Goal: Entertainment & Leisure: Consume media (video, audio)

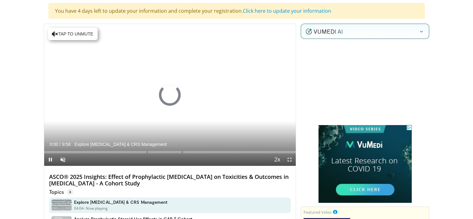
scroll to position [31, 0]
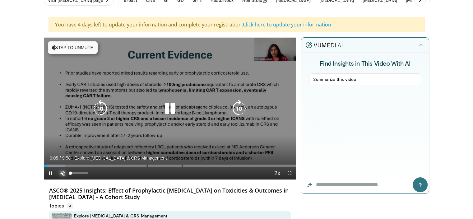
click at [62, 171] on span "Video Player" at bounding box center [63, 173] width 12 height 12
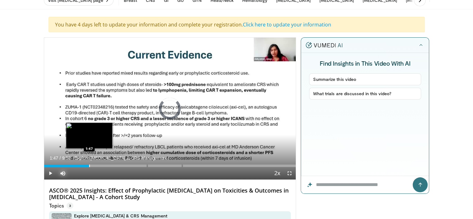
click at [89, 166] on div "Progress Bar" at bounding box center [89, 165] width 1 height 2
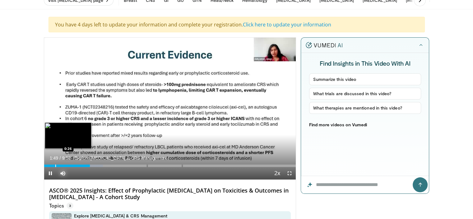
click at [55, 166] on div "Progress Bar" at bounding box center [55, 165] width 1 height 2
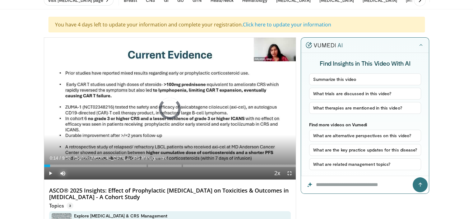
drag, startPoint x: 50, startPoint y: 165, endPoint x: 41, endPoint y: 164, distance: 8.4
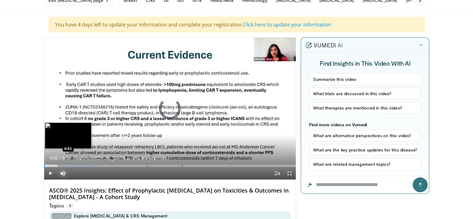
click at [45, 165] on div "Progress Bar" at bounding box center [45, 165] width 1 height 2
click at [56, 165] on div "Progress Bar" at bounding box center [56, 165] width 1 height 2
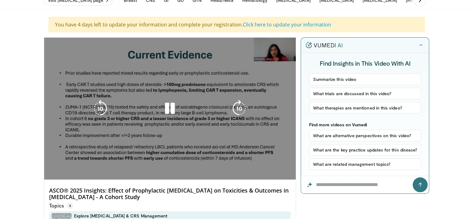
click at [59, 166] on video-js "**********" at bounding box center [170, 109] width 252 height 142
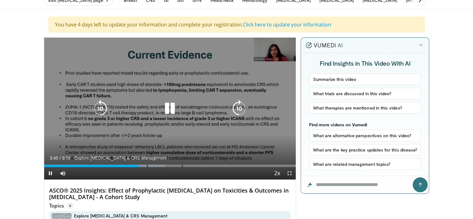
click at [185, 69] on div "10 seconds Tap to unmute" at bounding box center [170, 109] width 252 height 142
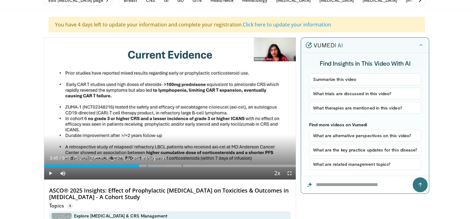
click at [185, 69] on div "10 seconds Tap to unmute" at bounding box center [170, 109] width 252 height 142
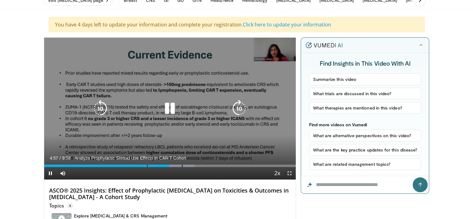
click at [240, 141] on div "10 seconds Tap to unmute" at bounding box center [170, 109] width 252 height 142
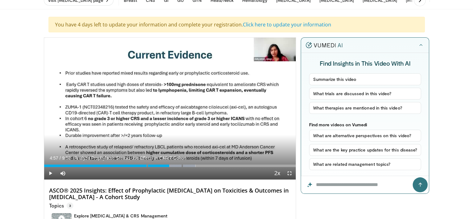
click at [240, 141] on div "10 seconds Tap to unmute" at bounding box center [170, 109] width 252 height 142
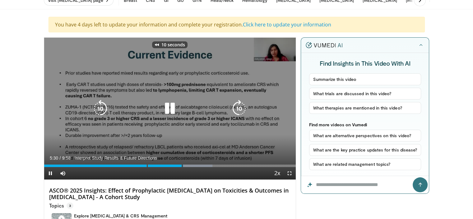
click at [159, 69] on div "10 seconds Tap to unmute" at bounding box center [170, 109] width 252 height 142
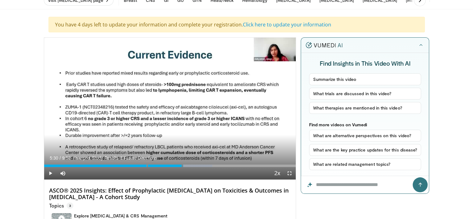
click at [159, 69] on div "10 seconds Tap to unmute" at bounding box center [170, 109] width 252 height 142
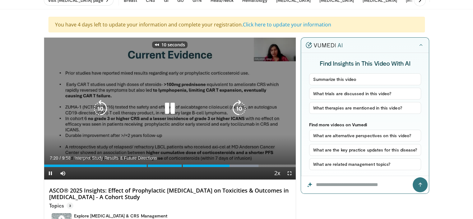
click at [141, 85] on div "10 seconds Tap to unmute" at bounding box center [170, 109] width 252 height 142
click at [108, 105] on icon "Video Player" at bounding box center [100, 108] width 17 height 17
click at [139, 84] on div "10 seconds Tap to unmute" at bounding box center [170, 109] width 252 height 142
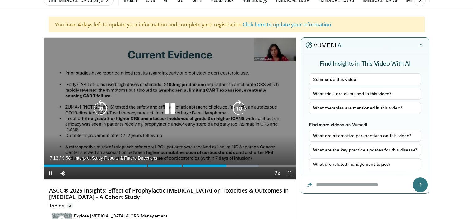
click at [139, 84] on div "10 seconds Tap to unmute" at bounding box center [170, 109] width 252 height 142
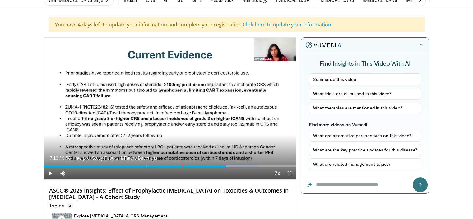
click at [139, 84] on div "10 seconds Tap to unmute" at bounding box center [170, 109] width 252 height 142
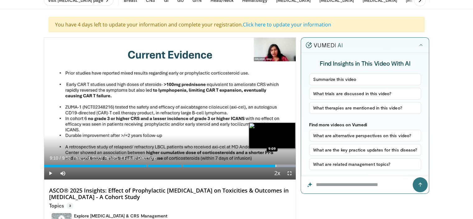
click at [275, 164] on div "Progress Bar" at bounding box center [275, 165] width 1 height 2
click at [270, 164] on div "Loaded : 100.00% 9:12 8:57" at bounding box center [170, 164] width 252 height 6
click at [262, 165] on div "Progress Bar" at bounding box center [262, 165] width 1 height 2
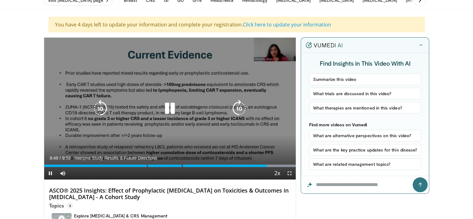
click at [274, 99] on div "10 seconds Tap to unmute" at bounding box center [170, 109] width 252 height 142
